Goal: Transaction & Acquisition: Purchase product/service

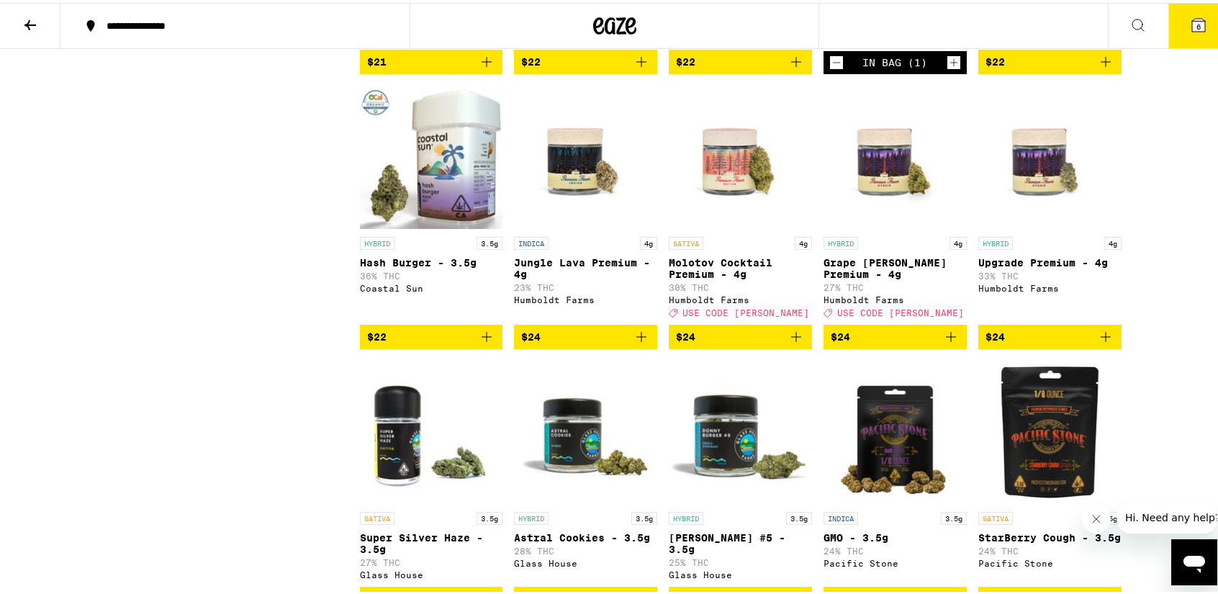
scroll to position [1143, 0]
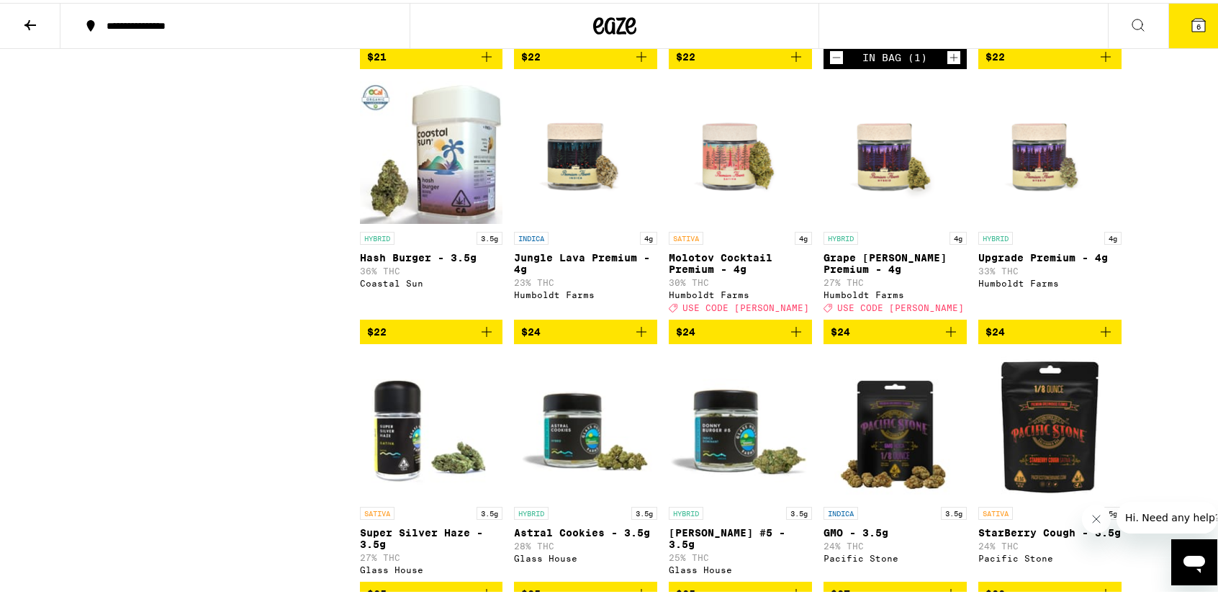
click at [741, 272] on p "Molotov Cocktail Premium - 4g" at bounding box center [739, 260] width 143 height 23
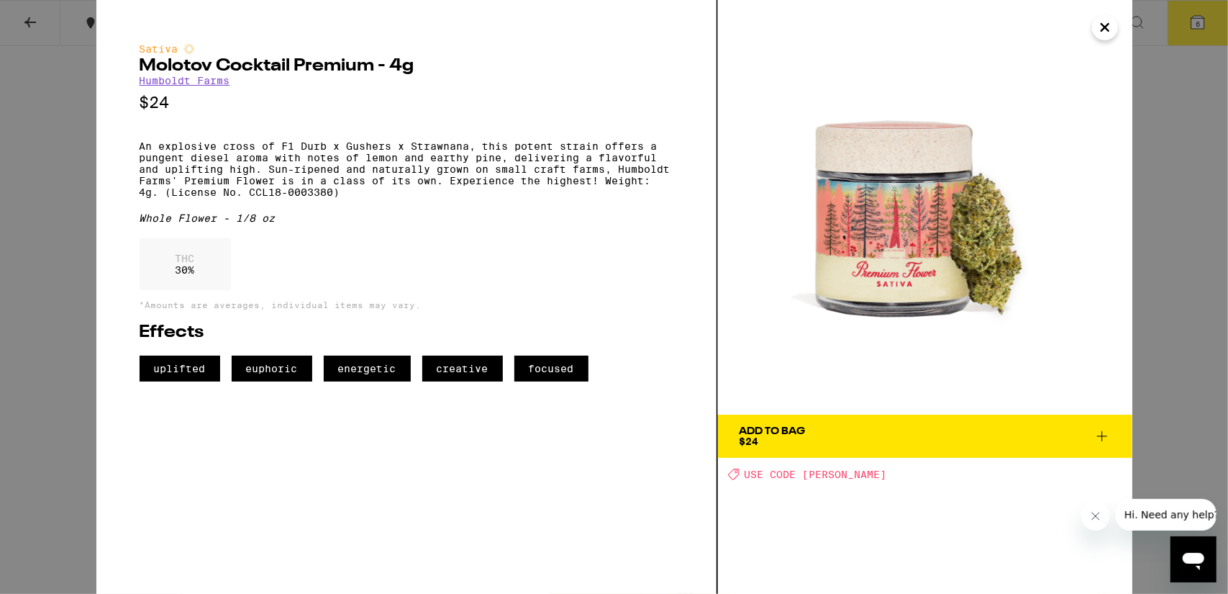
click at [1102, 438] on icon at bounding box center [1102, 436] width 10 height 10
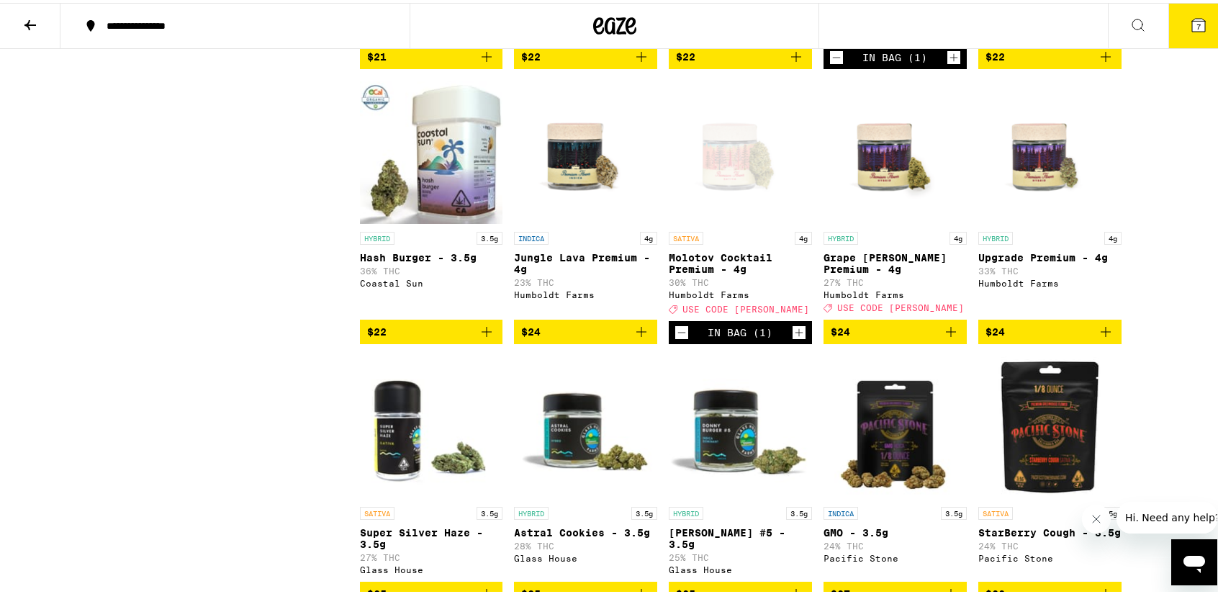
click at [1196, 28] on span "7" at bounding box center [1198, 23] width 4 height 9
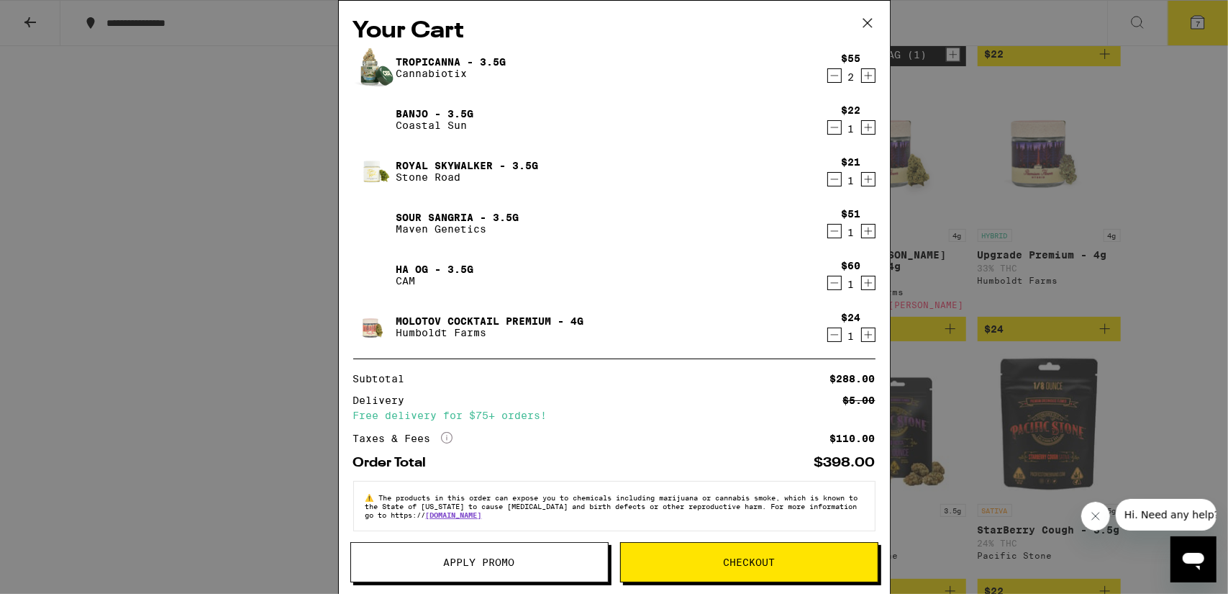
click at [547, 562] on span "Apply Promo" at bounding box center [479, 562] width 257 height 10
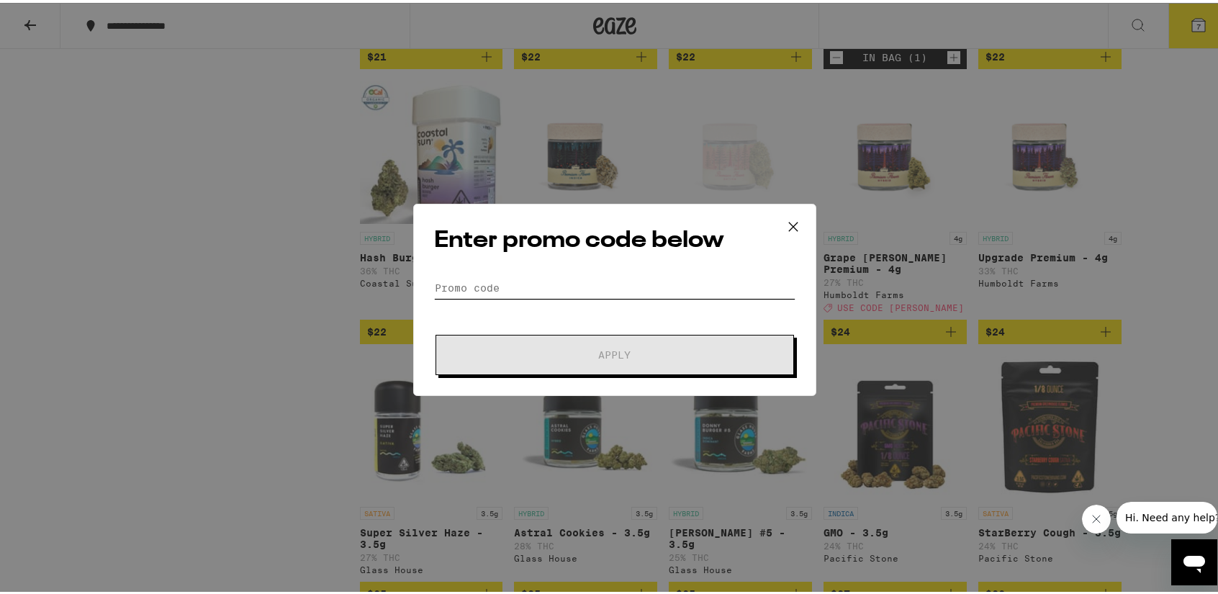
click at [544, 284] on input "Promo Code" at bounding box center [614, 285] width 361 height 22
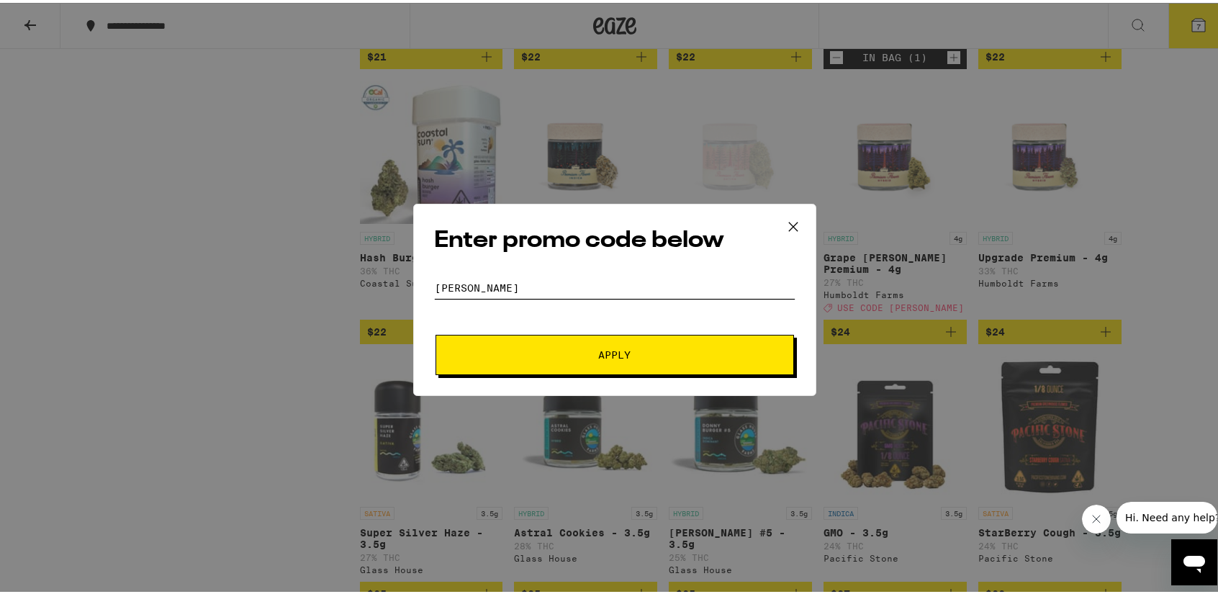
type input "[PERSON_NAME]"
click at [644, 359] on button "Apply" at bounding box center [614, 352] width 358 height 40
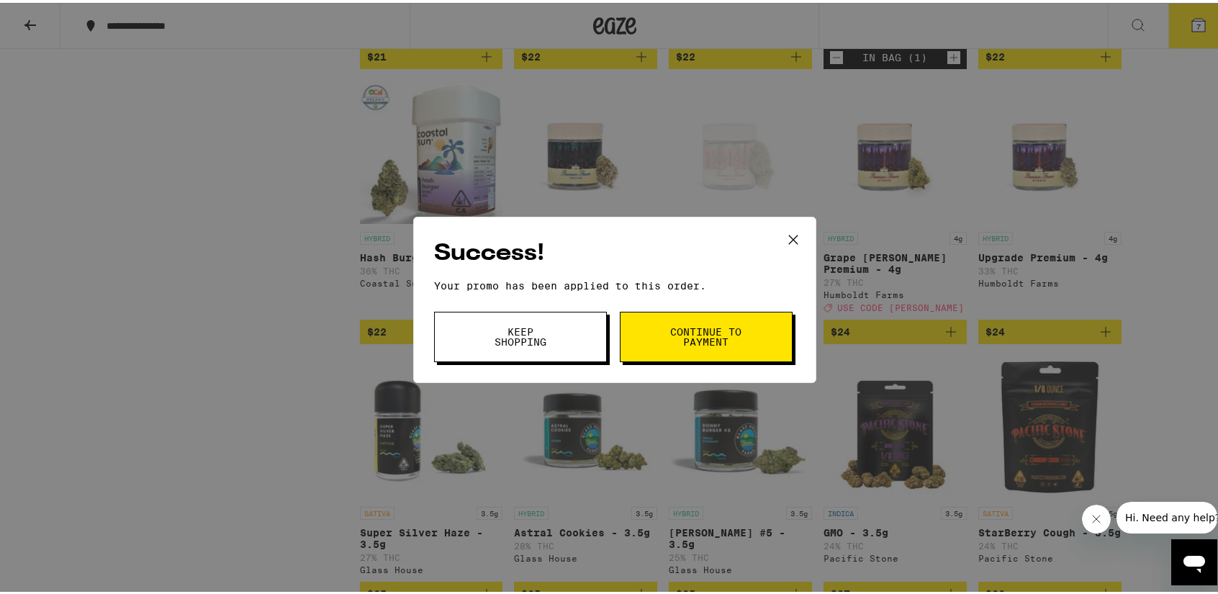
click at [698, 349] on button "Continue to payment" at bounding box center [706, 334] width 173 height 50
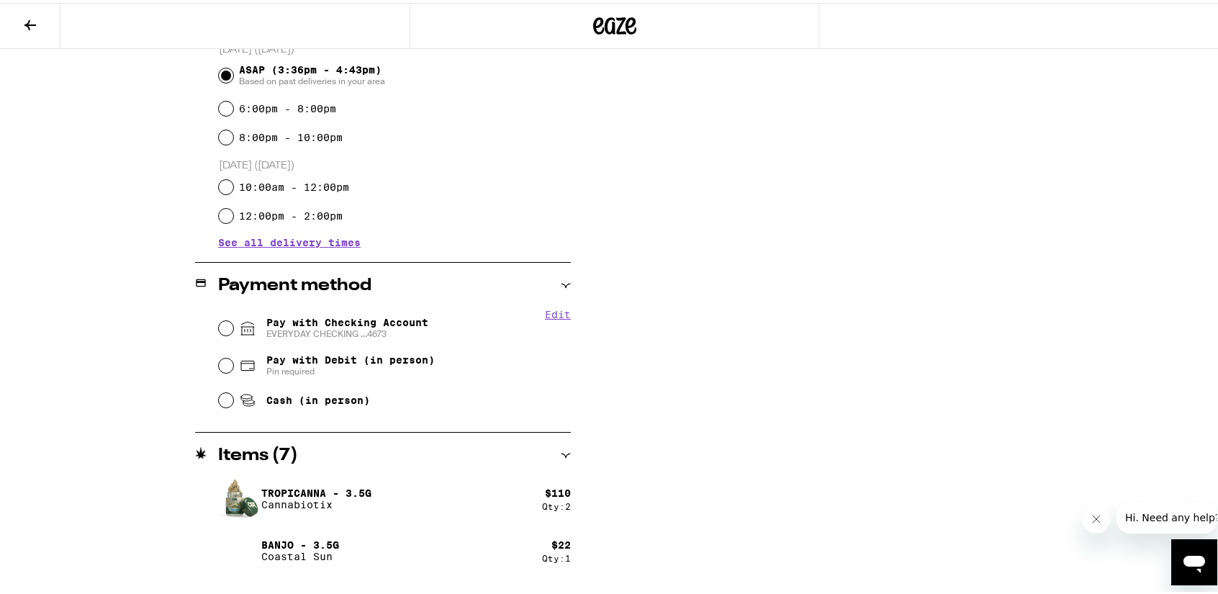
scroll to position [412, 0]
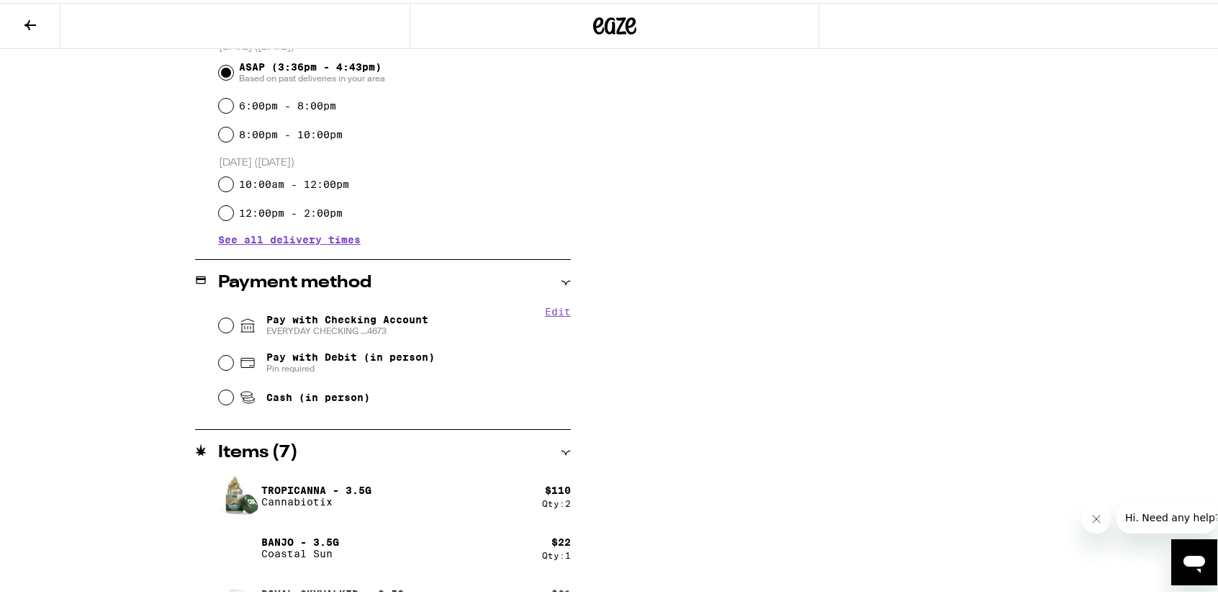
click at [380, 312] on span "Pay with Checking Account EVERYDAY CHECKING ...4673" at bounding box center [347, 322] width 162 height 23
click at [233, 315] on input "Pay with Checking Account EVERYDAY CHECKING ...4673" at bounding box center [226, 322] width 14 height 14
radio input "true"
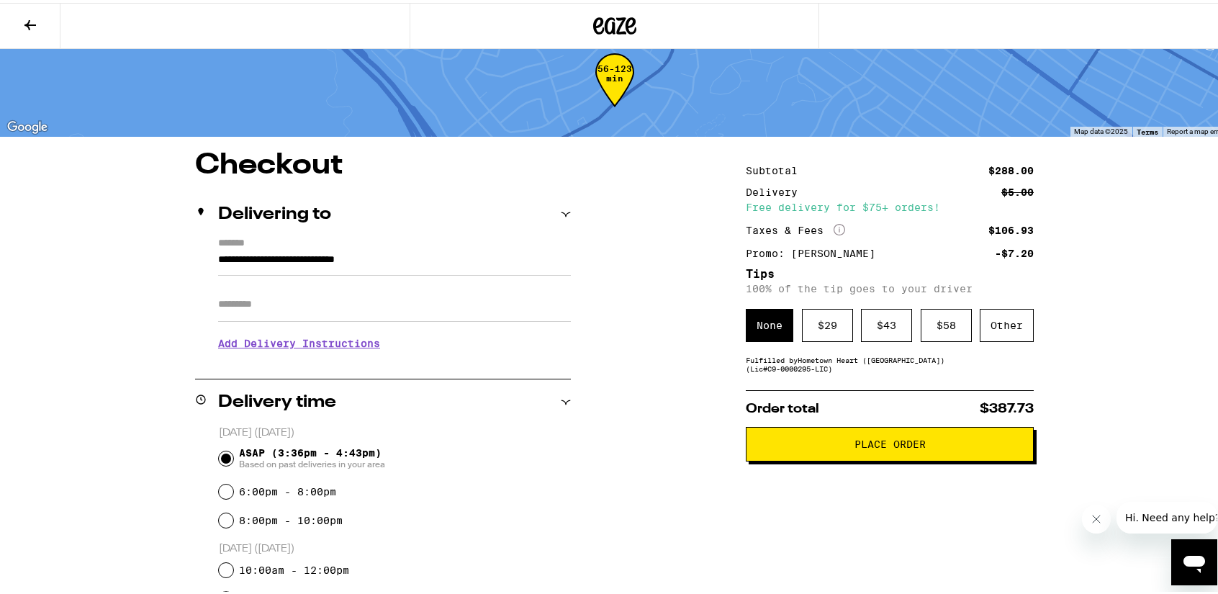
scroll to position [14, 0]
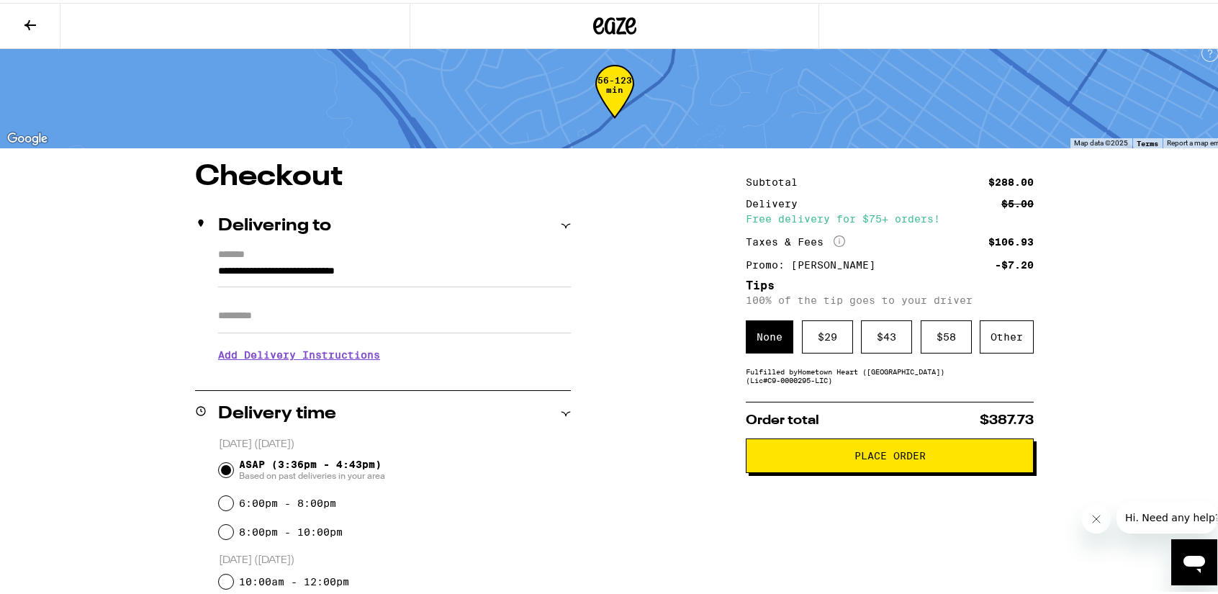
click at [860, 458] on span "Place Order" at bounding box center [889, 453] width 71 height 10
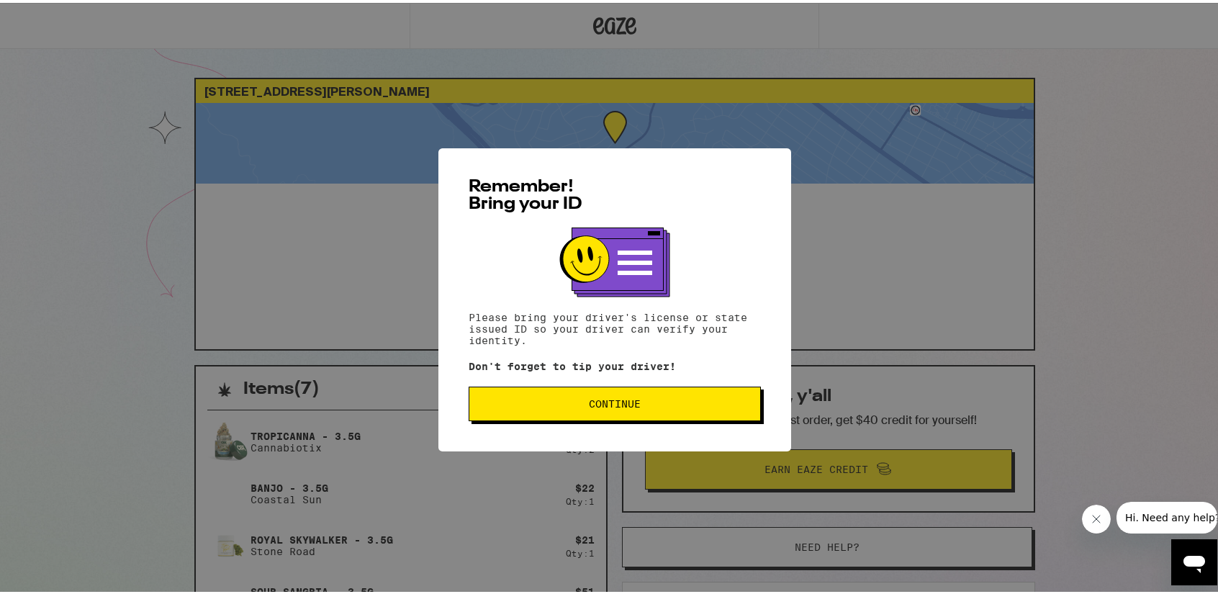
click at [752, 412] on button "Continue" at bounding box center [614, 401] width 292 height 35
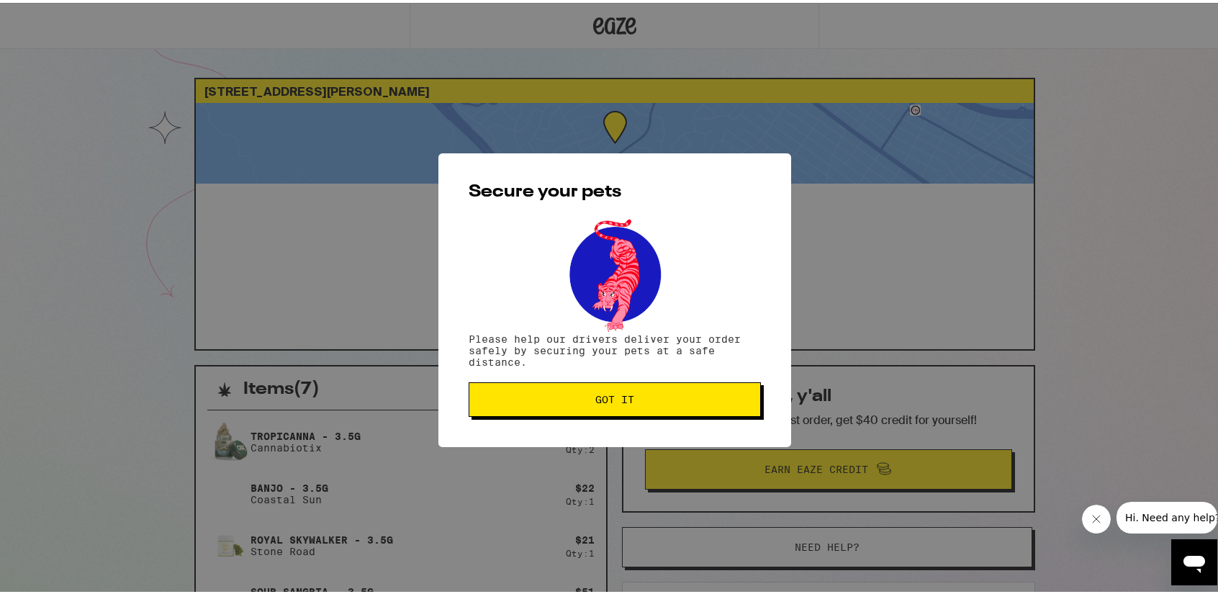
click at [752, 412] on button "Got it" at bounding box center [614, 396] width 292 height 35
